Goal: Task Accomplishment & Management: Manage account settings

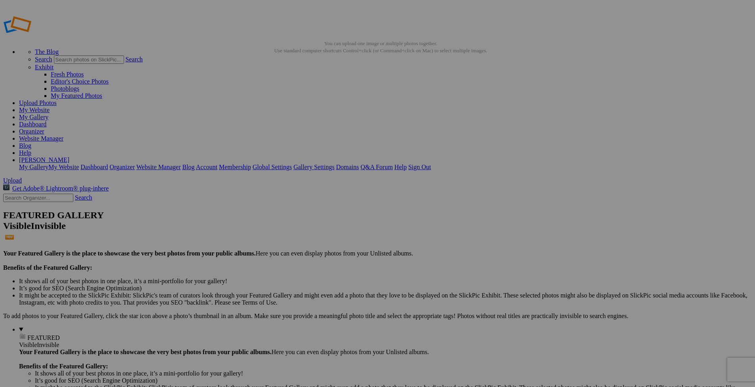
type input "Yosmite National Park, California, United States"
drag, startPoint x: 211, startPoint y: 121, endPoint x: 439, endPoint y: 102, distance: 229.0
drag, startPoint x: 515, startPoint y: 120, endPoint x: 477, endPoint y: 204, distance: 92.4
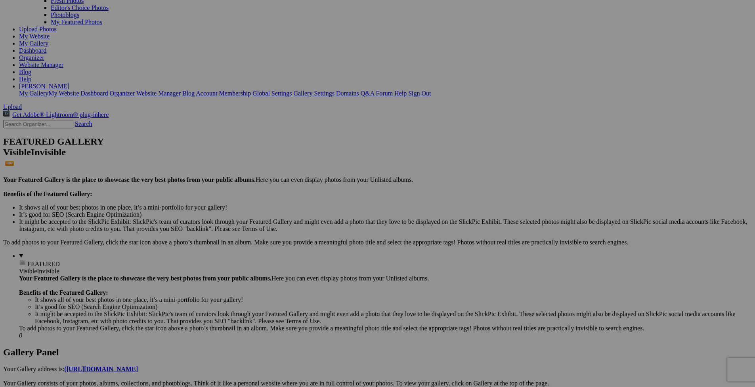
scroll to position [187, 0]
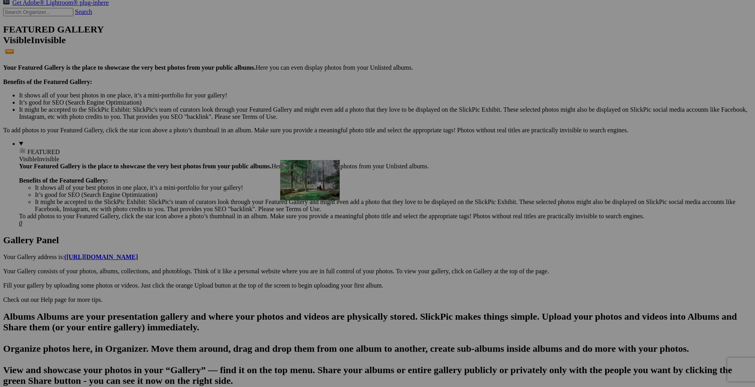
drag, startPoint x: 438, startPoint y: 53, endPoint x: 394, endPoint y: 229, distance: 181.7
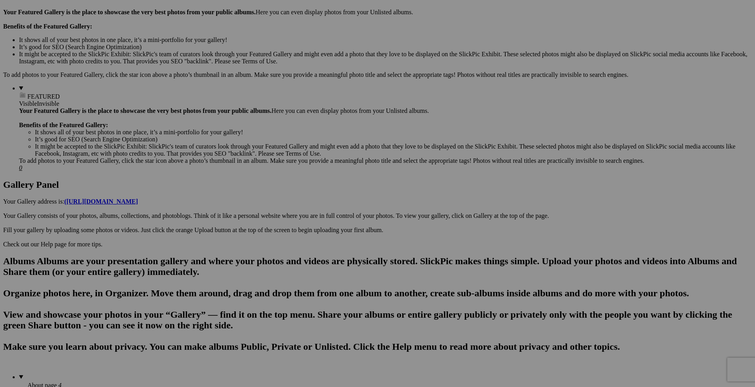
scroll to position [307, 0]
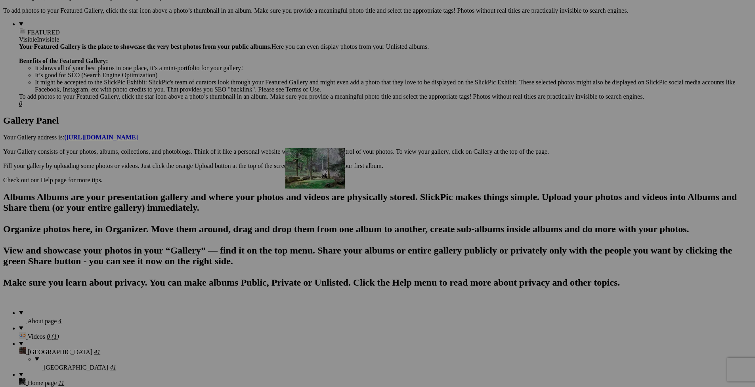
drag, startPoint x: 435, startPoint y: 120, endPoint x: 399, endPoint y: 217, distance: 103.9
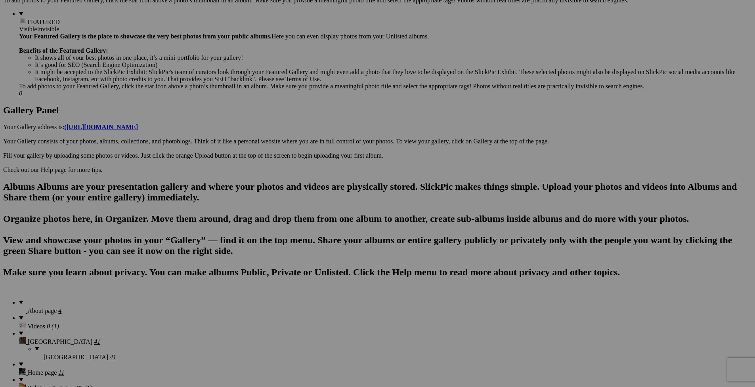
scroll to position [337, 0]
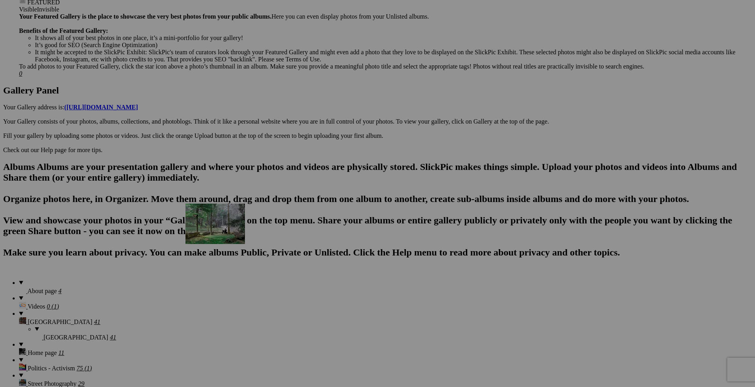
drag, startPoint x: 364, startPoint y: 187, endPoint x: 292, endPoint y: 259, distance: 102.0
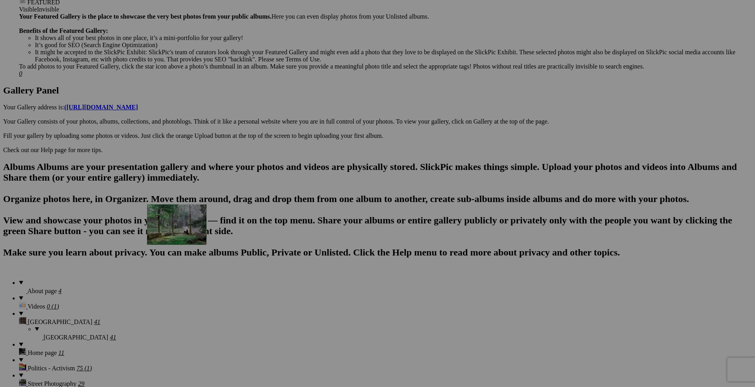
drag, startPoint x: 292, startPoint y: 259, endPoint x: 266, endPoint y: 272, distance: 28.9
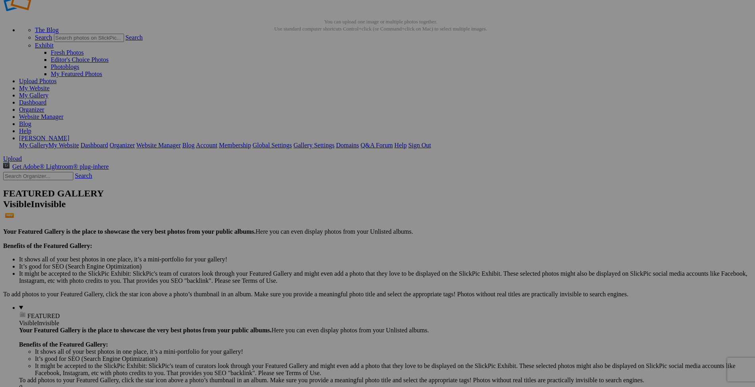
scroll to position [0, 0]
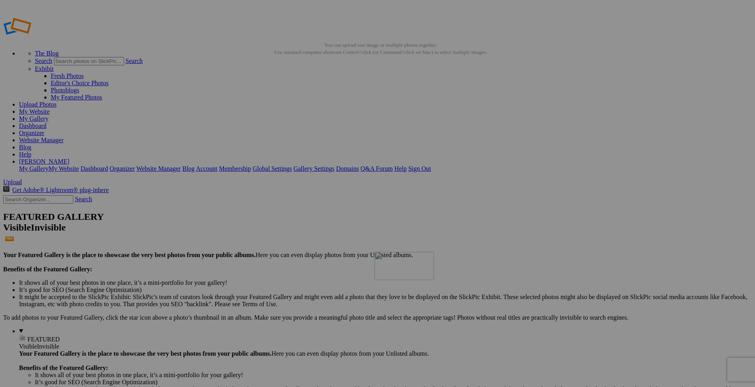
drag, startPoint x: 222, startPoint y: 115, endPoint x: 484, endPoint y: 309, distance: 326.8
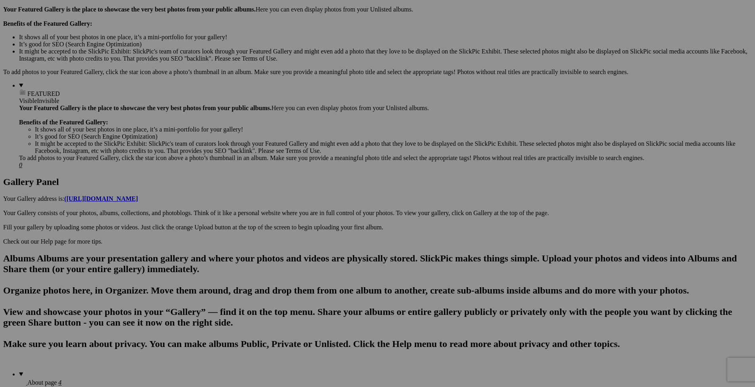
scroll to position [337, 0]
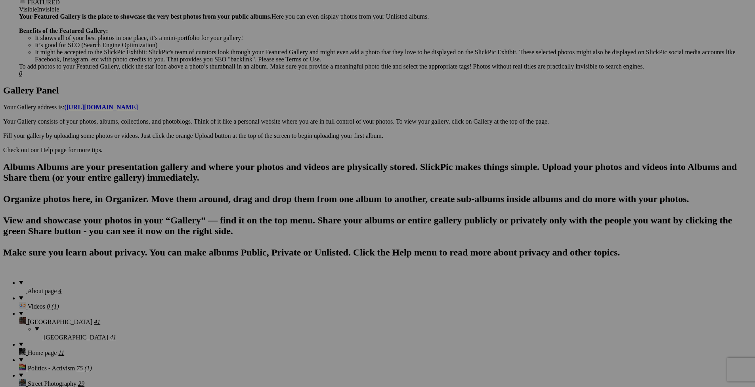
drag, startPoint x: 698, startPoint y: 300, endPoint x: 549, endPoint y: 288, distance: 149.8
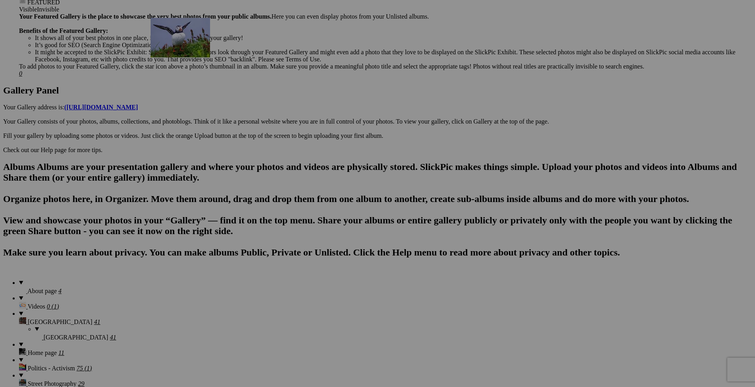
drag, startPoint x: 340, startPoint y: 96, endPoint x: 255, endPoint y: 116, distance: 86.7
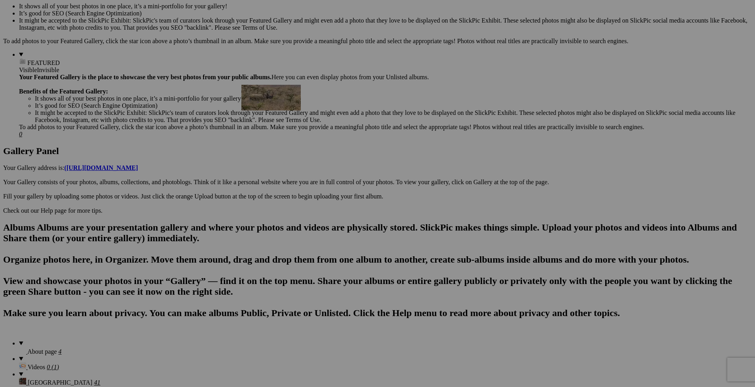
drag, startPoint x: 498, startPoint y: 158, endPoint x: 353, endPoint y: 153, distance: 145.1
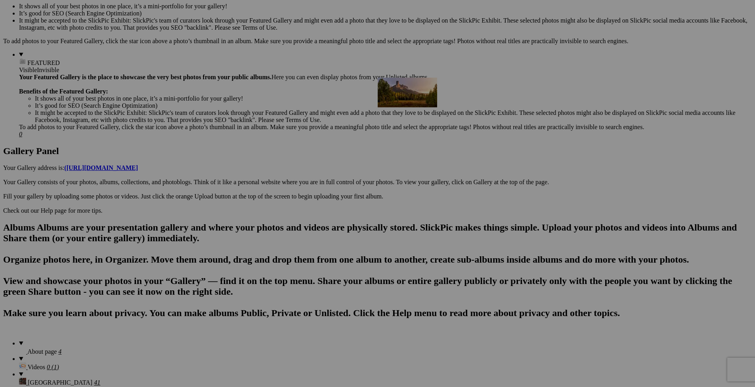
drag, startPoint x: 416, startPoint y: 158, endPoint x: 490, endPoint y: 147, distance: 74.8
drag, startPoint x: 224, startPoint y: 258, endPoint x: 350, endPoint y: 147, distance: 168.1
drag, startPoint x: 435, startPoint y: 156, endPoint x: 195, endPoint y: 246, distance: 256.1
